Goal: Check status: Check status

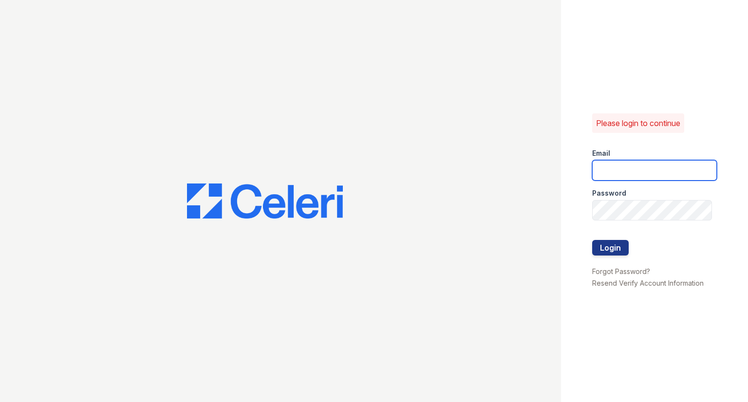
type input "[EMAIL_ADDRESS][DOMAIN_NAME]"
click at [637, 241] on form "Email [EMAIL_ADDRESS][DOMAIN_NAME] Password Login" at bounding box center [654, 203] width 125 height 125
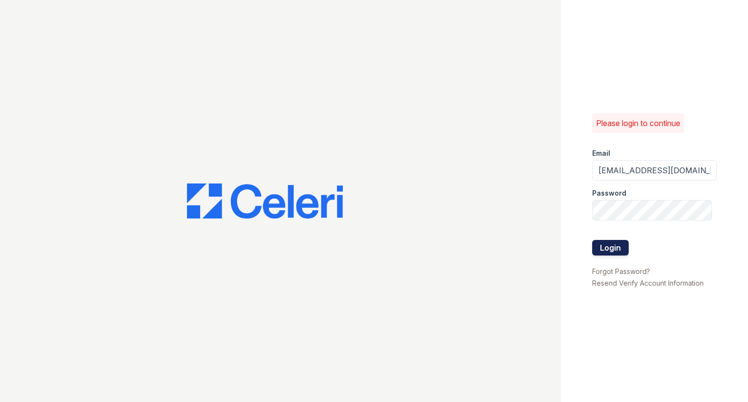
click at [619, 248] on button "Login" at bounding box center [610, 248] width 37 height 16
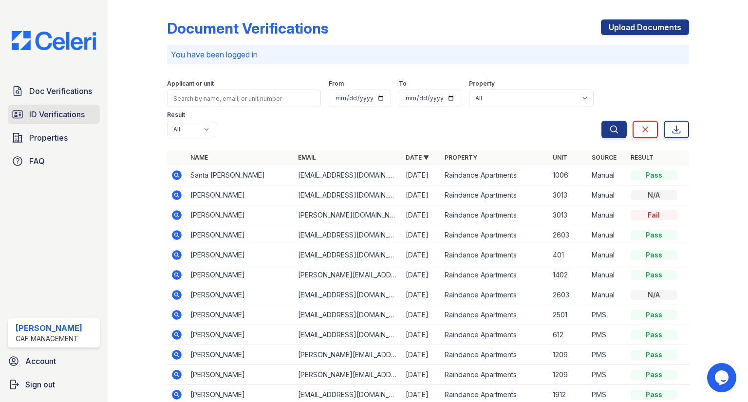
drag, startPoint x: 51, startPoint y: 108, endPoint x: 33, endPoint y: 110, distance: 17.7
click at [51, 107] on link "ID Verifications" at bounding box center [54, 114] width 92 height 19
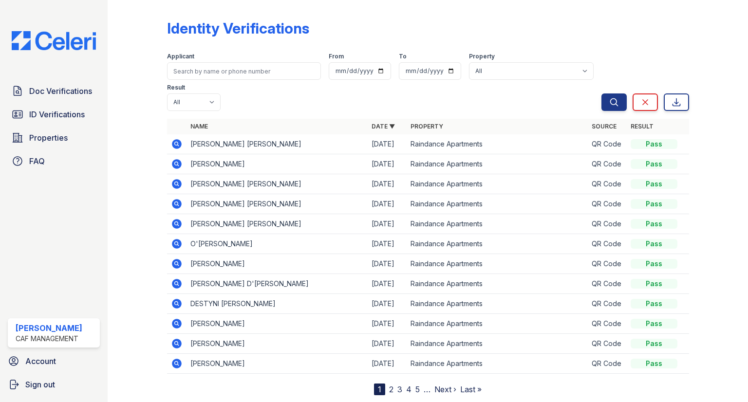
click at [456, 82] on form "Applicant From To Property All Raindance Apartments Result All Pass Fail Cautio…" at bounding box center [428, 80] width 522 height 70
click at [469, 76] on select "All Raindance Apartments" at bounding box center [531, 71] width 125 height 18
click at [218, 214] on td "KAMREN RAE LOY" at bounding box center [277, 224] width 181 height 20
click at [177, 199] on icon at bounding box center [177, 204] width 10 height 10
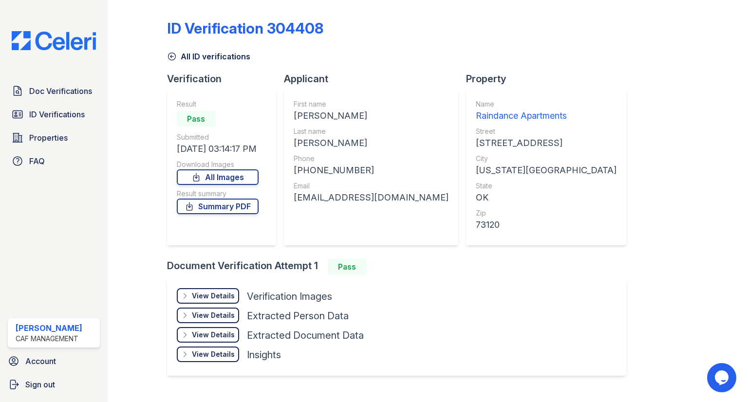
click at [221, 295] on div "View Details" at bounding box center [213, 296] width 43 height 10
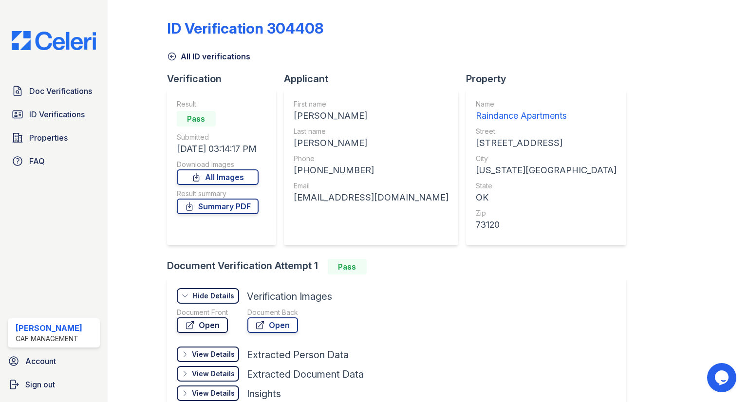
click at [224, 323] on link "Open" at bounding box center [202, 326] width 51 height 16
click at [314, 118] on div "BUSHRA MEHMOOD" at bounding box center [371, 116] width 155 height 14
click at [323, 165] on div "+19724070051" at bounding box center [371, 171] width 155 height 14
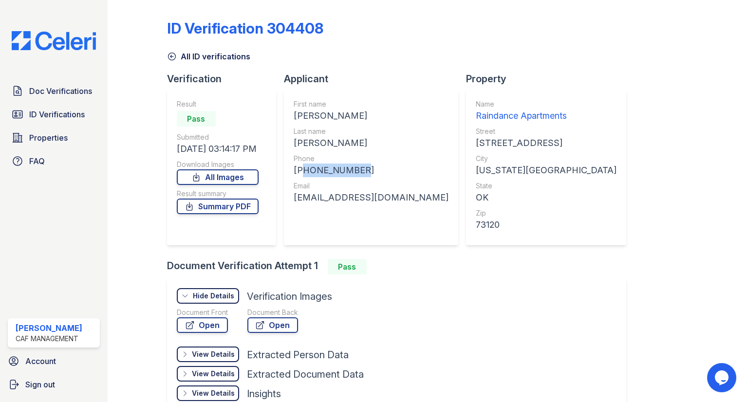
copy div "19724070051"
click at [341, 194] on div "cheemabushra@hotmail.com" at bounding box center [371, 198] width 155 height 14
click at [341, 195] on div "cheemabushra@hotmail.com" at bounding box center [371, 198] width 155 height 14
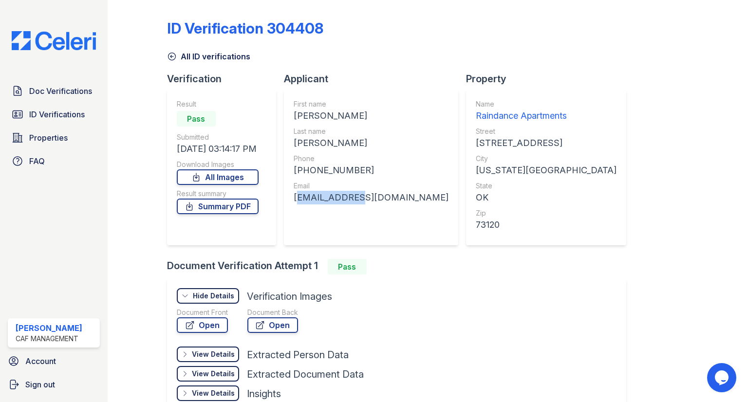
click at [341, 195] on div "cheemabushra@hotmail.com" at bounding box center [371, 198] width 155 height 14
drag, startPoint x: 341, startPoint y: 195, endPoint x: 356, endPoint y: 205, distance: 18.0
click at [354, 200] on div "cheemabushra@hotmail.com" at bounding box center [371, 198] width 155 height 14
copy div "cheemabushra@hotmail.com"
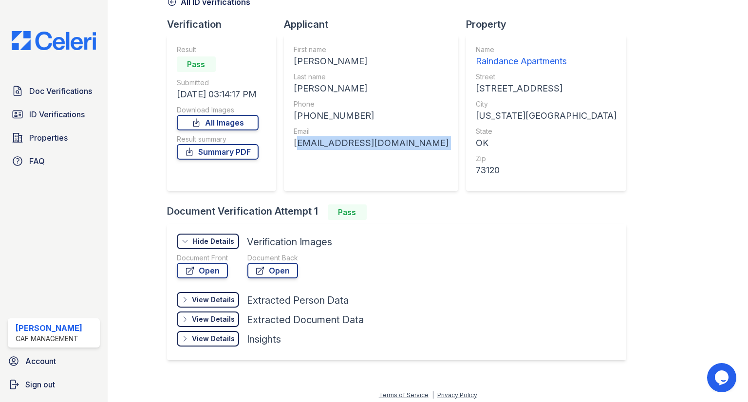
scroll to position [58, 0]
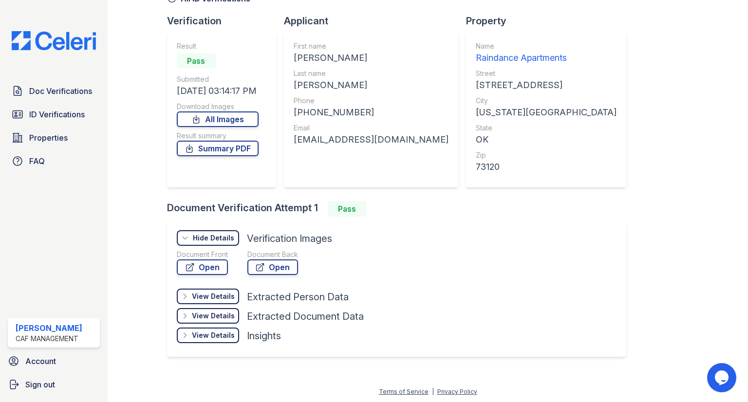
click at [498, 236] on div "View Details Details Hide Details Details Verification Images Document Front Op…" at bounding box center [396, 289] width 459 height 136
